Goal: Use online tool/utility: Use online tool/utility

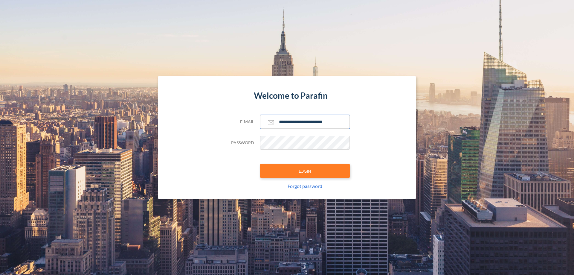
type input "**********"
click at [305, 171] on button "LOGIN" at bounding box center [305, 171] width 90 height 14
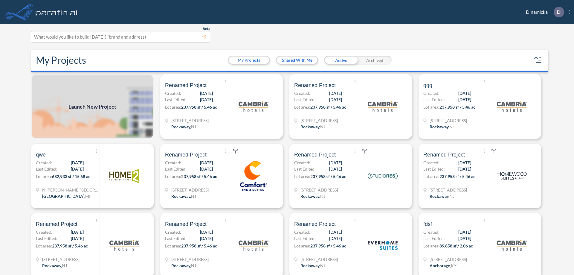
scroll to position [1, 0]
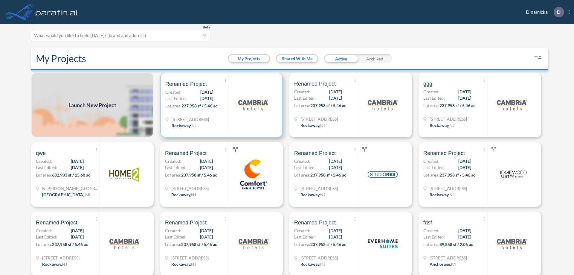
click at [220, 105] on p "Lot area: 237,958 sf / 5.46 ac" at bounding box center [196, 107] width 63 height 9
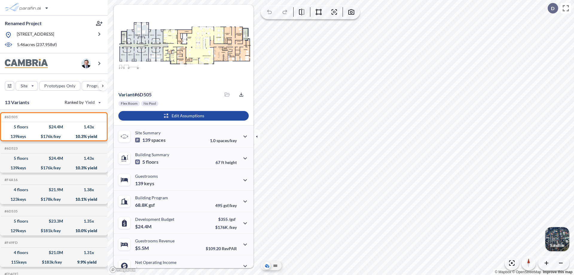
scroll to position [30, 0]
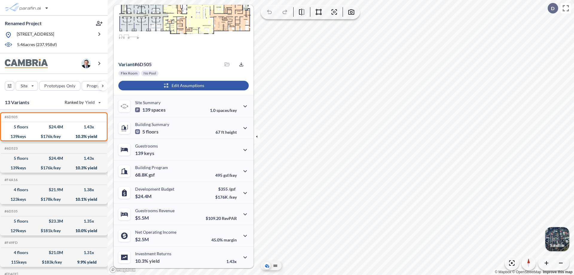
click at [183, 85] on div "button" at bounding box center [183, 86] width 130 height 10
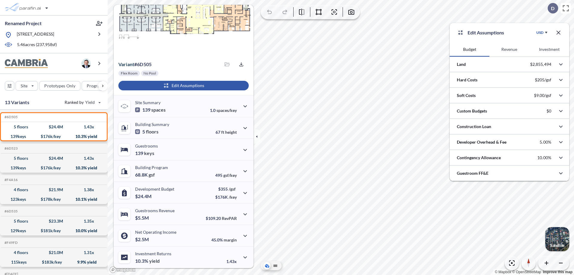
click at [509, 49] on button "Revenue" at bounding box center [509, 49] width 40 height 14
